Goal: Ask a question

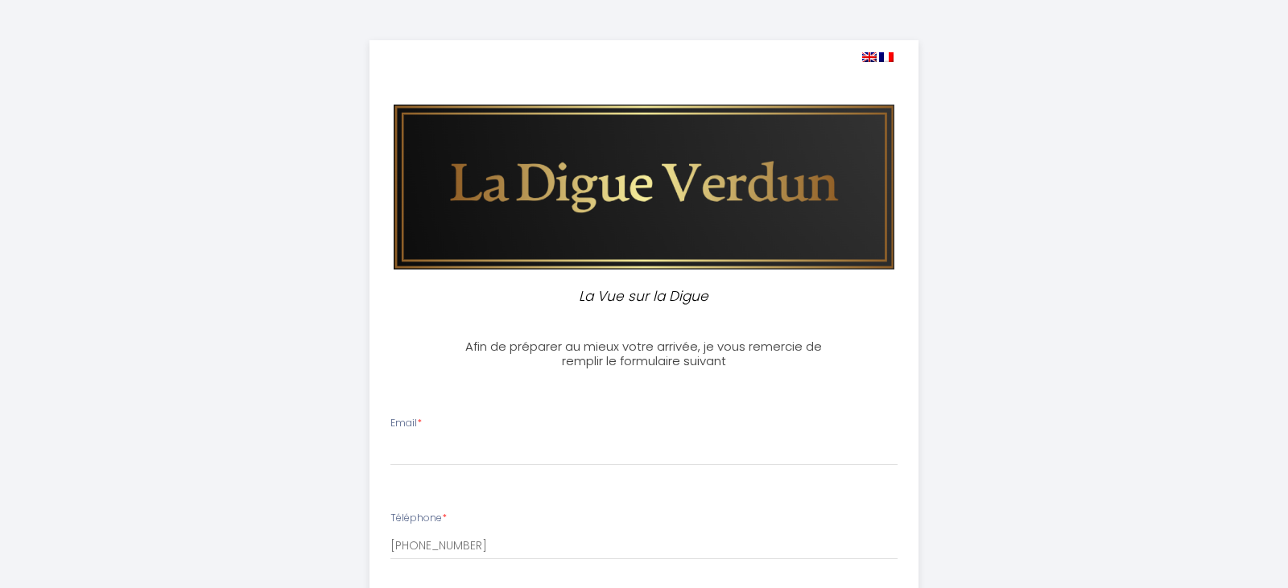
select select
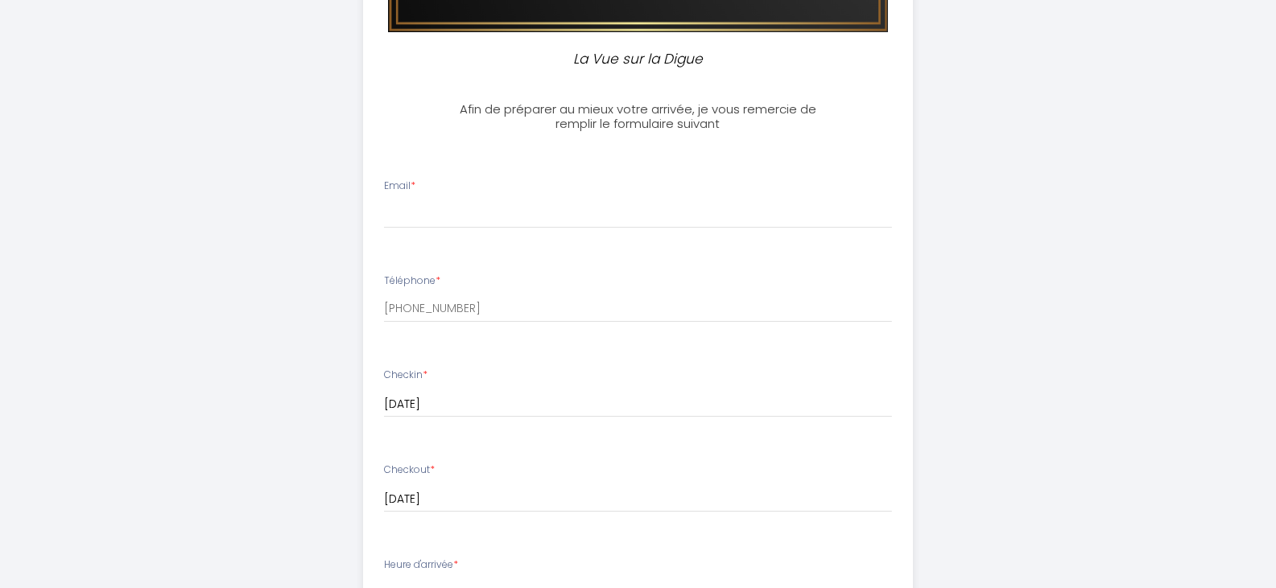
scroll to position [241, 0]
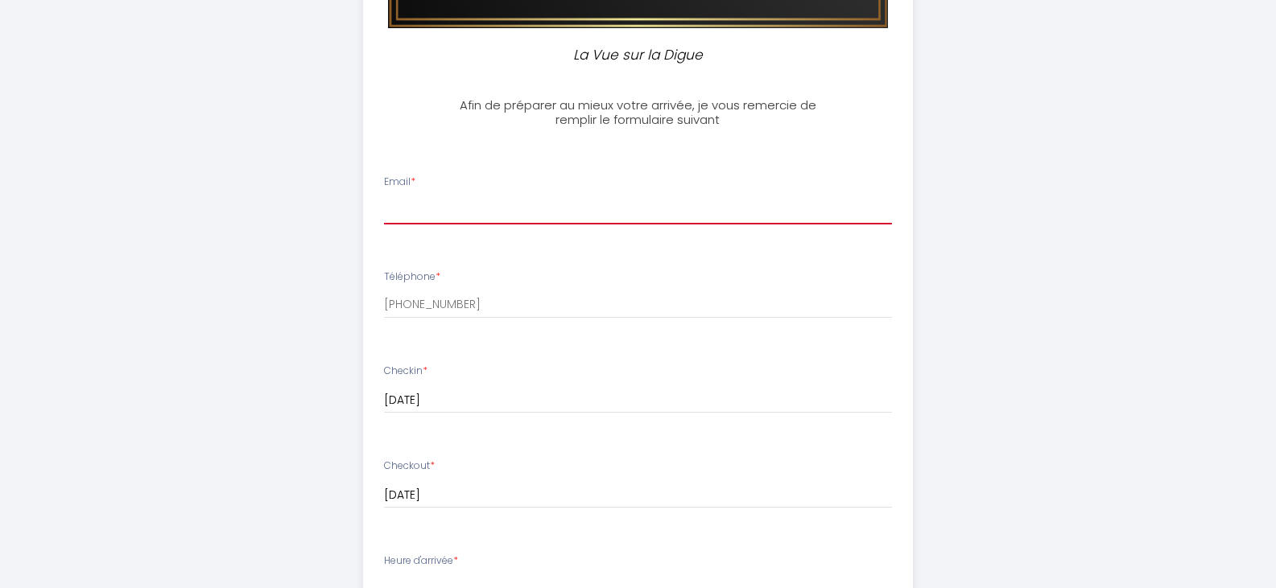
click at [410, 213] on input "Email *" at bounding box center [638, 210] width 508 height 29
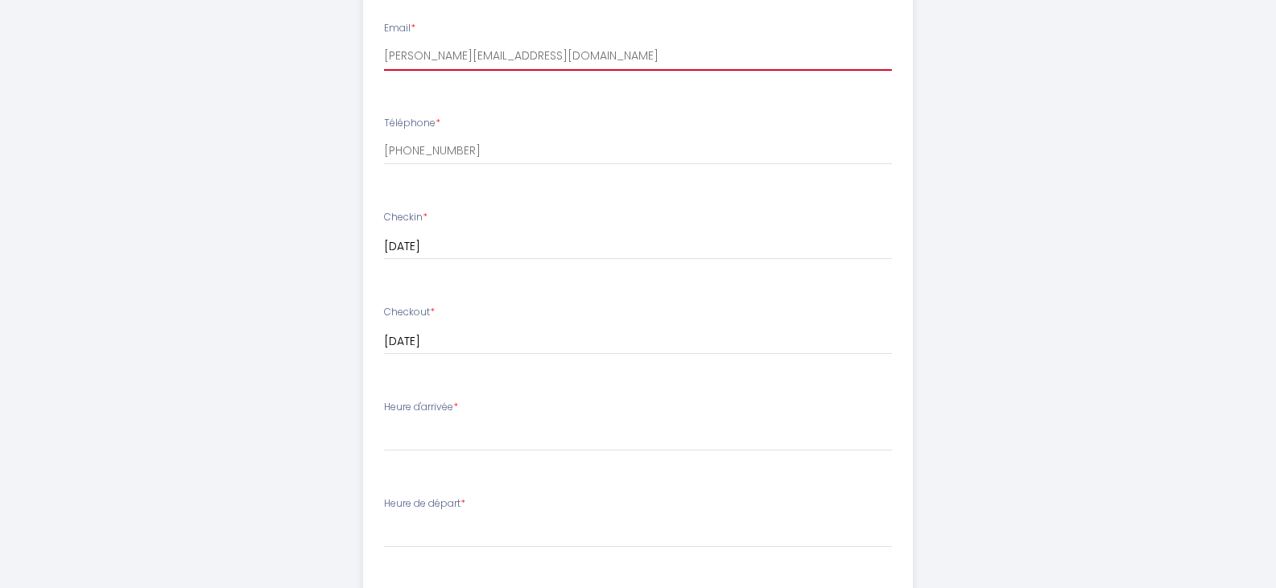
scroll to position [402, 0]
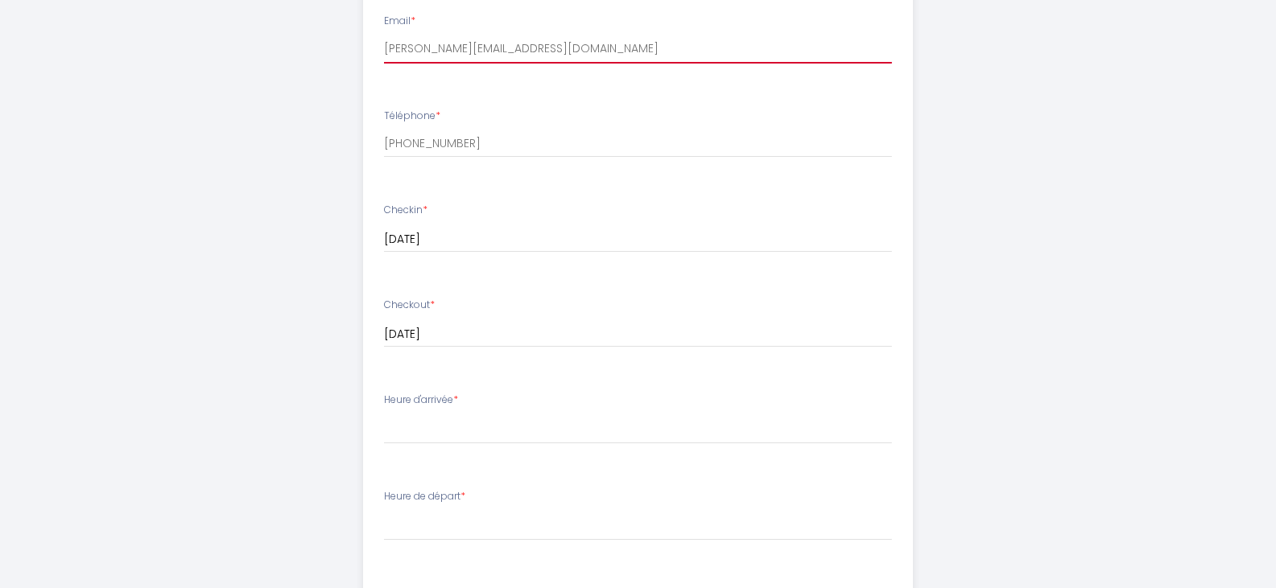
type input "[PERSON_NAME][EMAIL_ADDRESS][DOMAIN_NAME]"
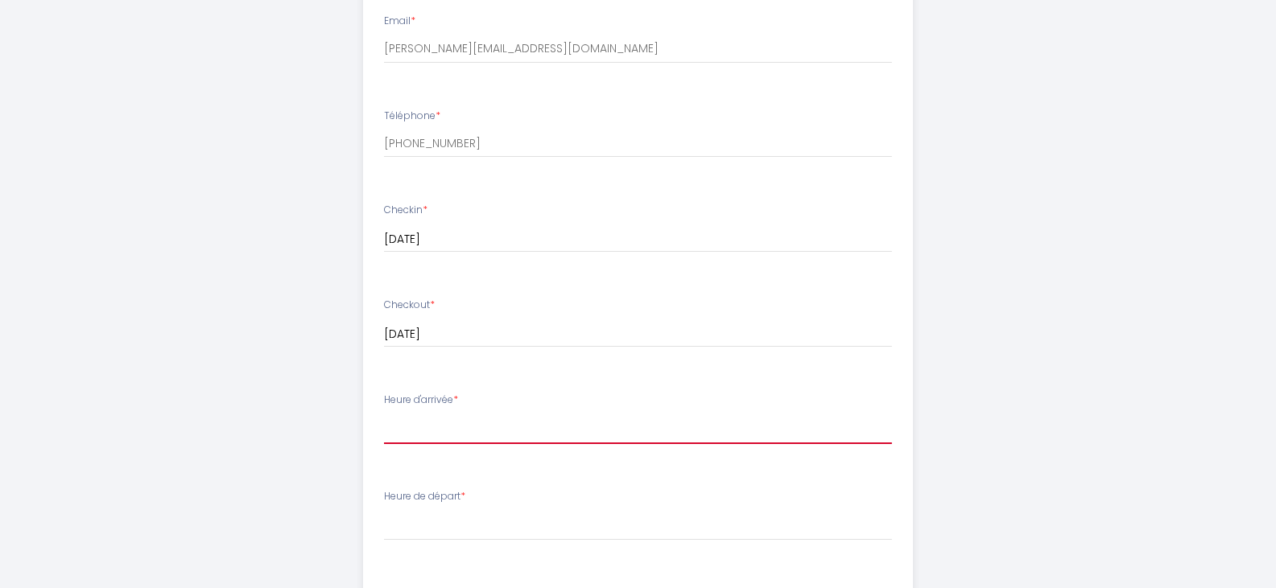
click at [419, 427] on select "17:00 17:30 18:00 18:30 19:00 19:30 20:00 20:30 21:00 21:30 22:00 22:30 23:00 2…" at bounding box center [638, 429] width 508 height 31
select select "18:00"
click at [384, 414] on select "17:00 17:30 18:00 18:30 19:00 19:30 20:00 20:30 21:00 21:30 22:00 22:30 23:00 2…" at bounding box center [638, 429] width 508 height 31
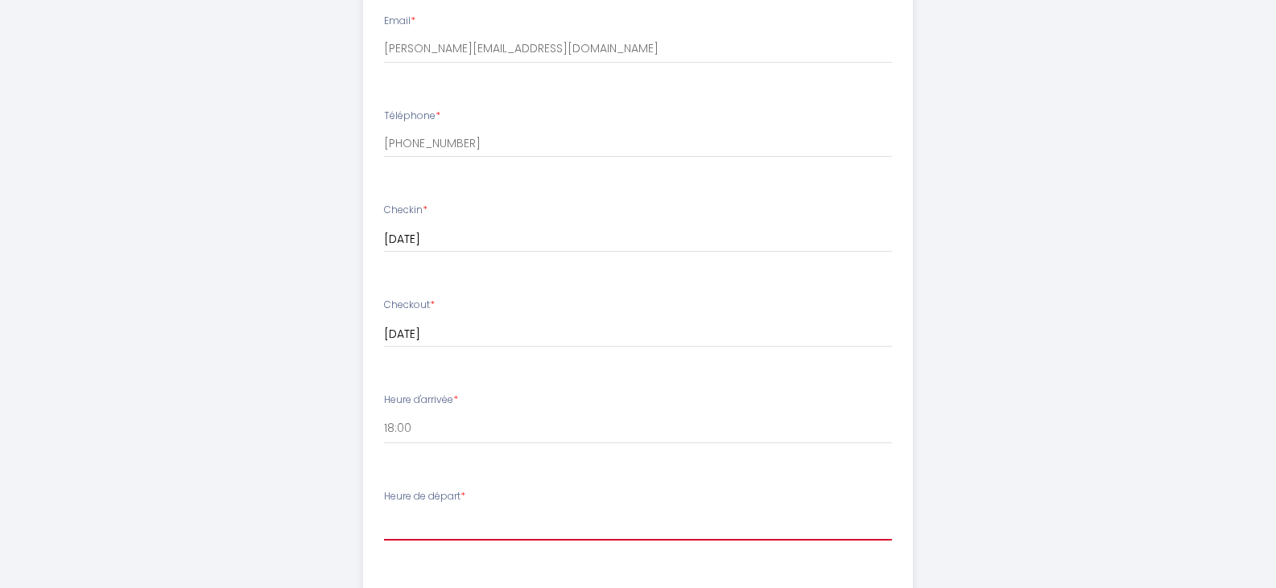
click at [453, 530] on select "00:00 00:30 01:00 01:30 02:00 02:30 03:00 03:30 04:00 04:30 05:00 05:30 06:00 0…" at bounding box center [638, 525] width 508 height 31
select select "09:00"
click at [384, 510] on select "00:00 00:30 01:00 01:30 02:00 02:30 03:00 03:30 04:00 04:30 05:00 05:30 06:00 0…" at bounding box center [638, 525] width 508 height 31
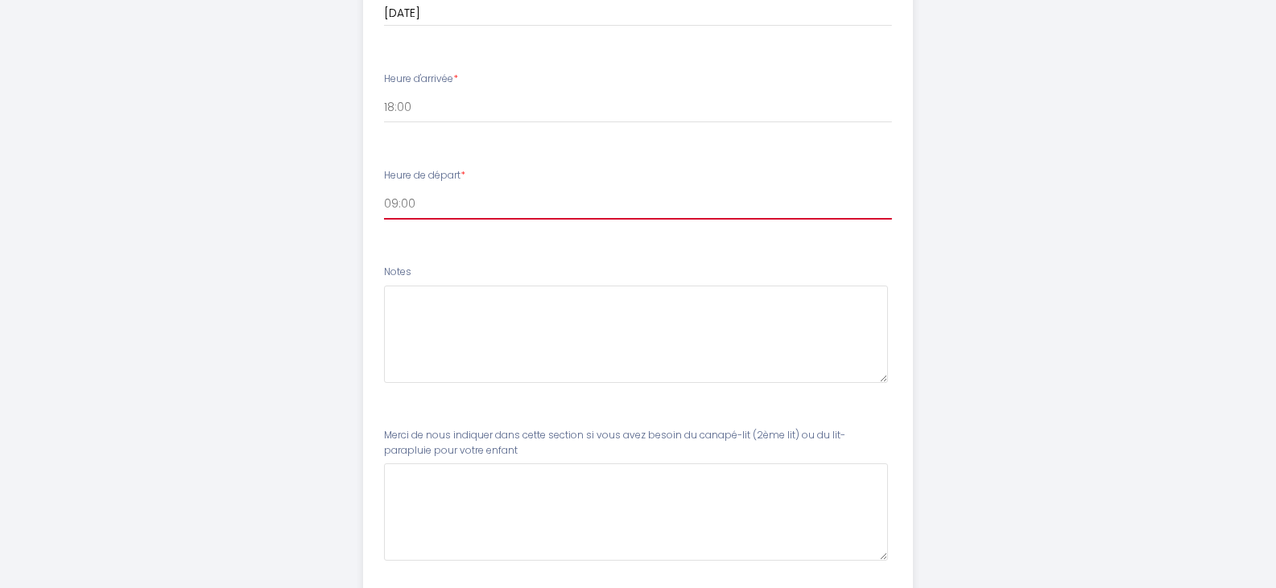
scroll to position [724, 0]
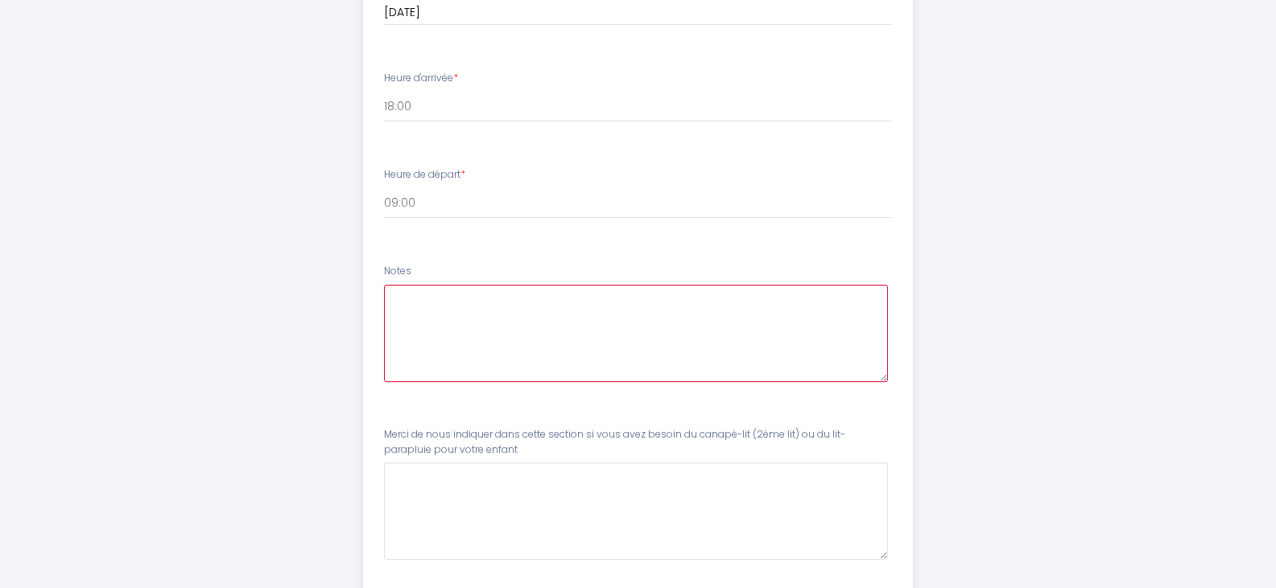
click at [481, 328] on textarea at bounding box center [636, 333] width 504 height 97
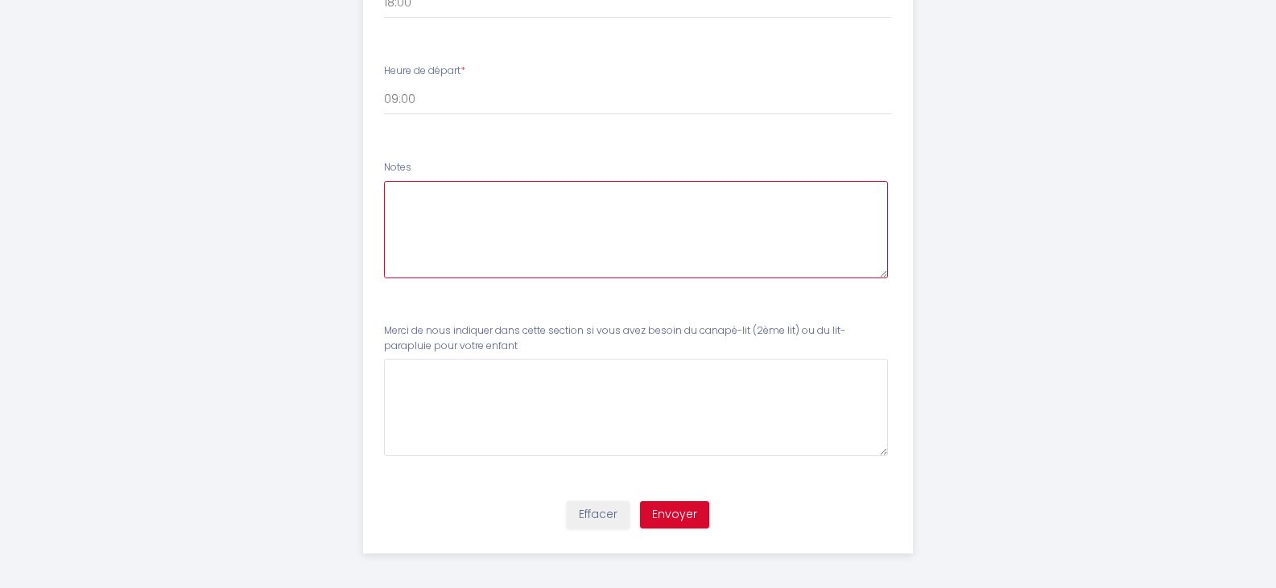
scroll to position [834, 0]
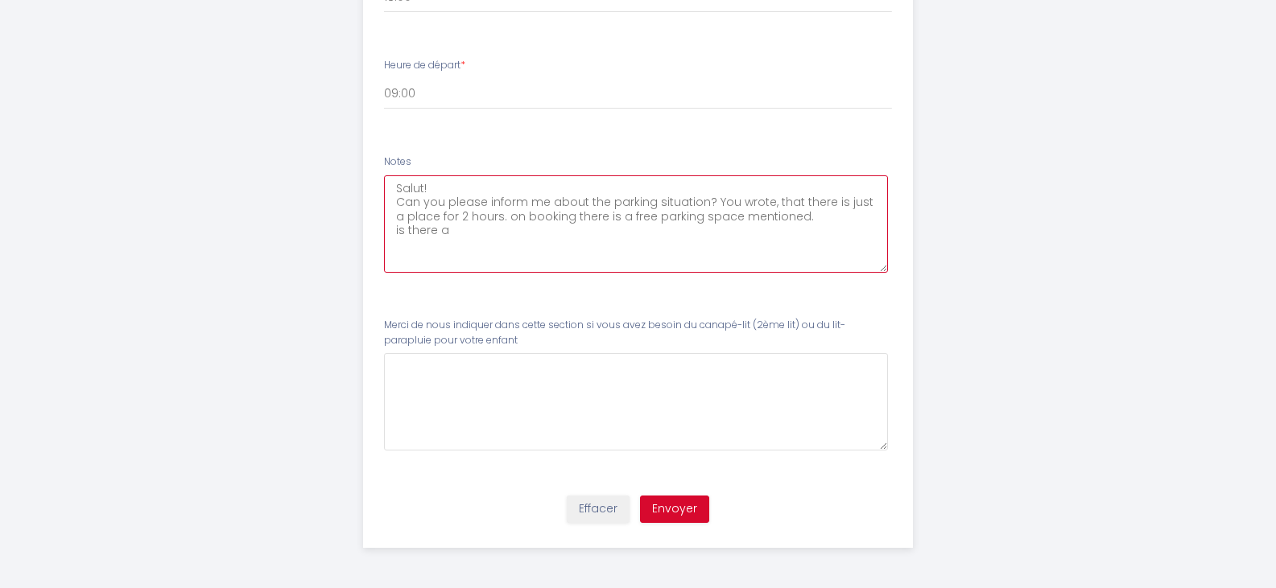
paste textarea "short parking zone"
click at [677, 227] on textarea "Salut! Can you please inform me about the parking situation? You wrote, that th…" at bounding box center [636, 223] width 504 height 97
paste textarea "À très bientôt"
click at [462, 248] on textarea "Salut! Can you please inform me about the parking situation? You wrote, that th…" at bounding box center [636, 223] width 504 height 97
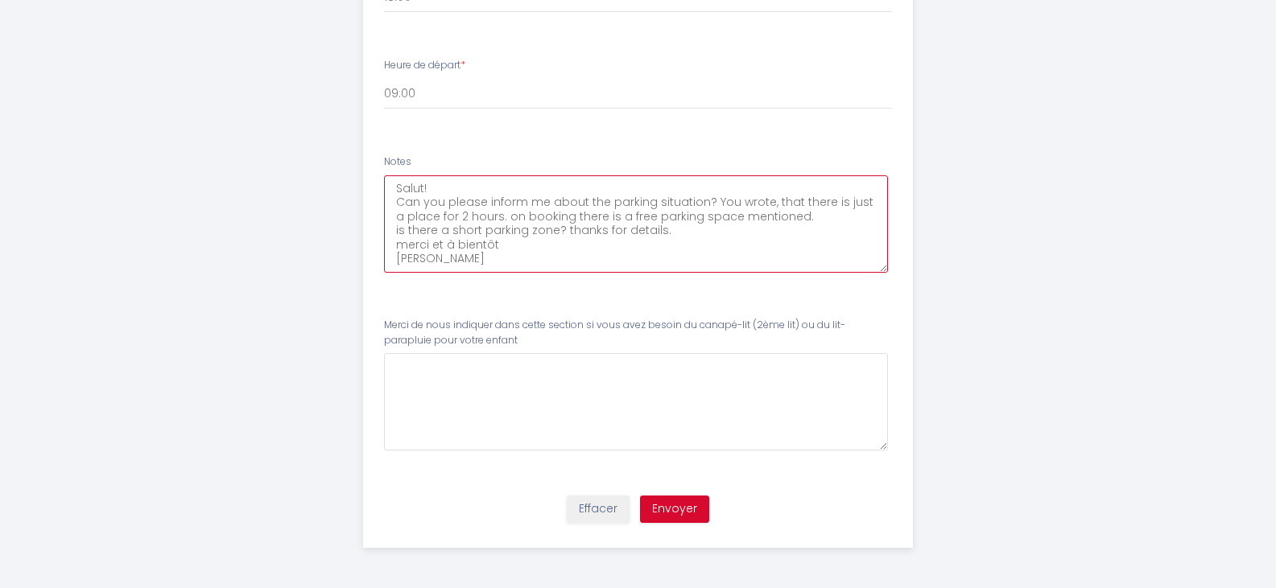
type textarea "Salut! Can you please inform me about the parking situation? You wrote, that th…"
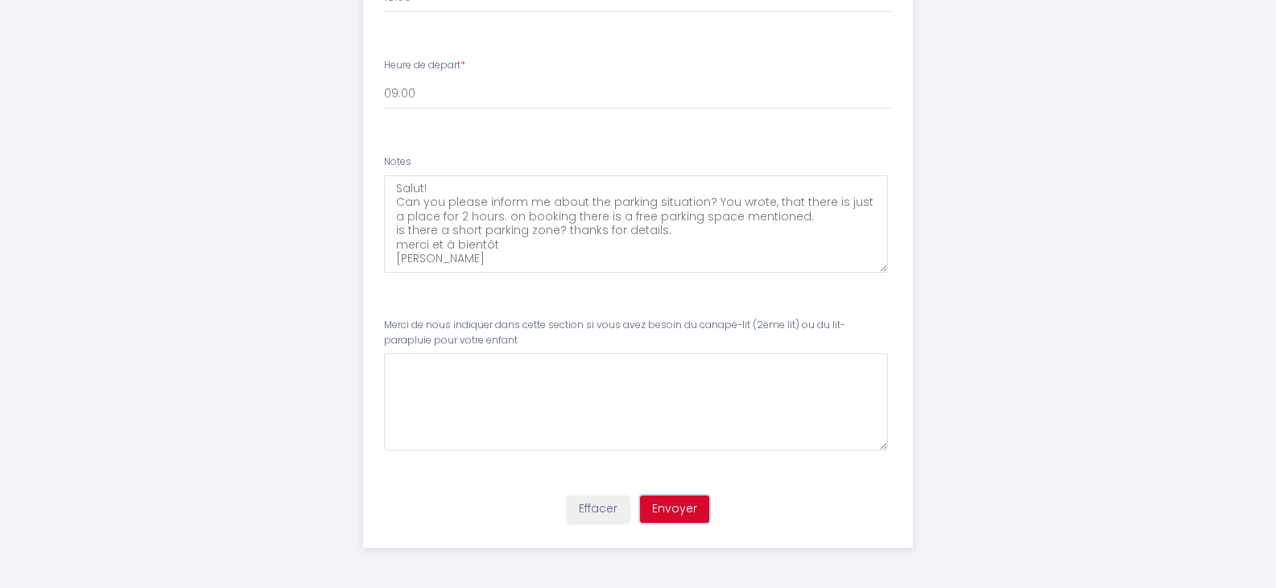
click at [677, 514] on button "Envoyer" at bounding box center [674, 509] width 69 height 27
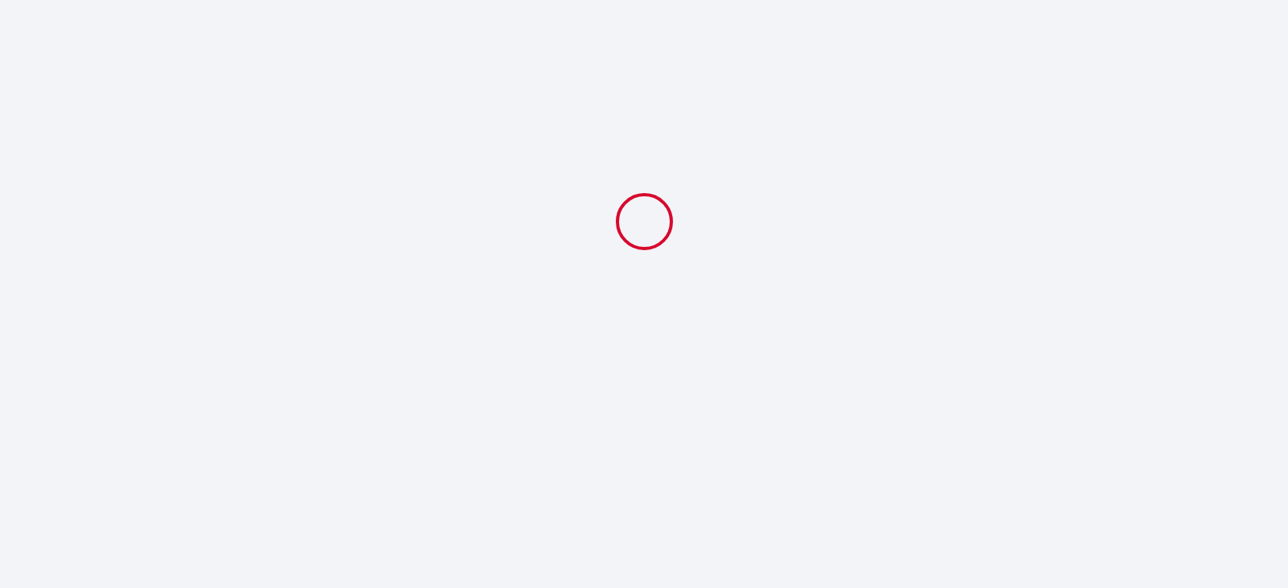
select select "18:00"
select select "09:00"
